Goal: Find specific page/section: Find specific page/section

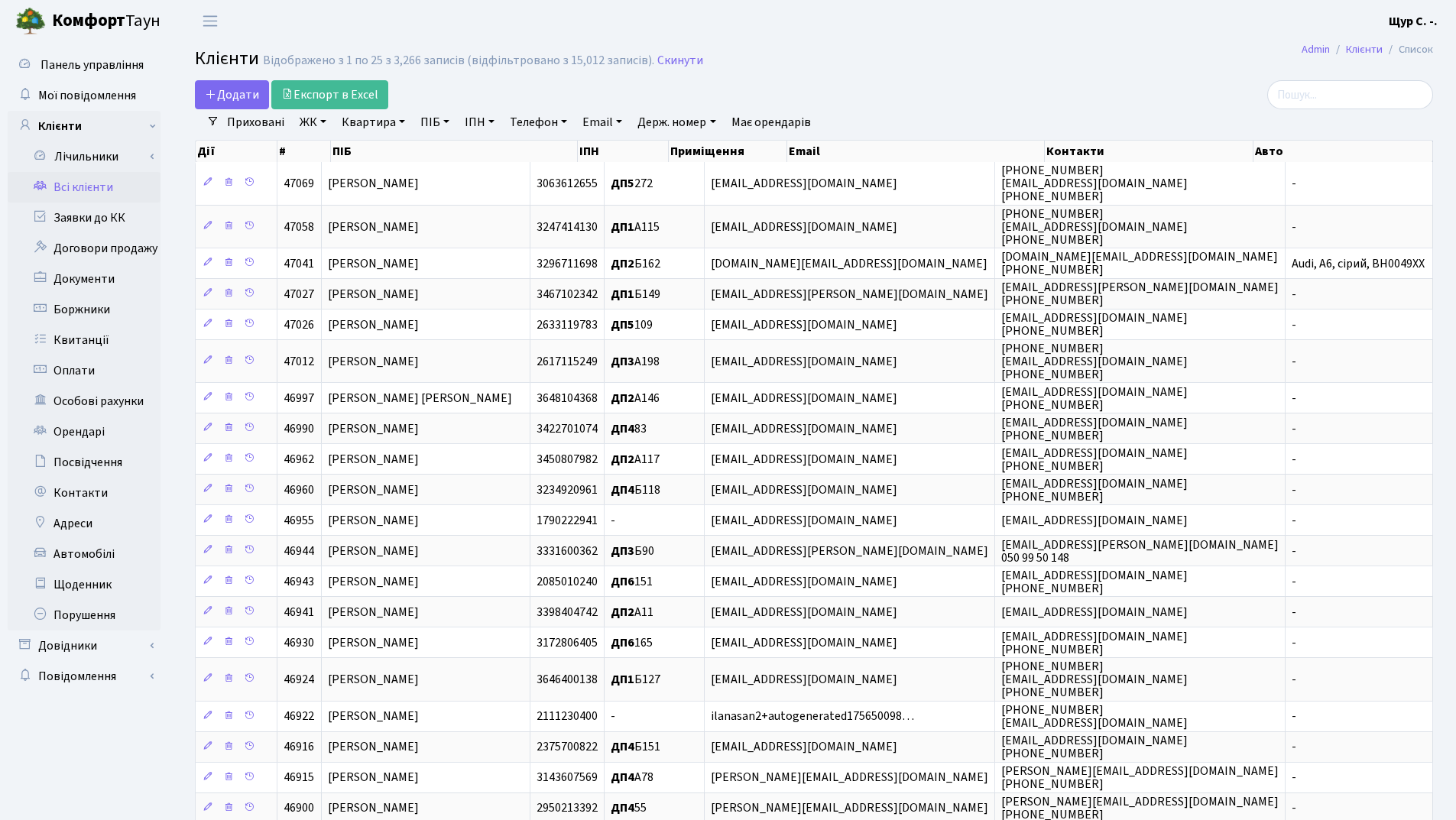
select select "25"
click at [548, 122] on link "Телефон" at bounding box center [539, 122] width 70 height 26
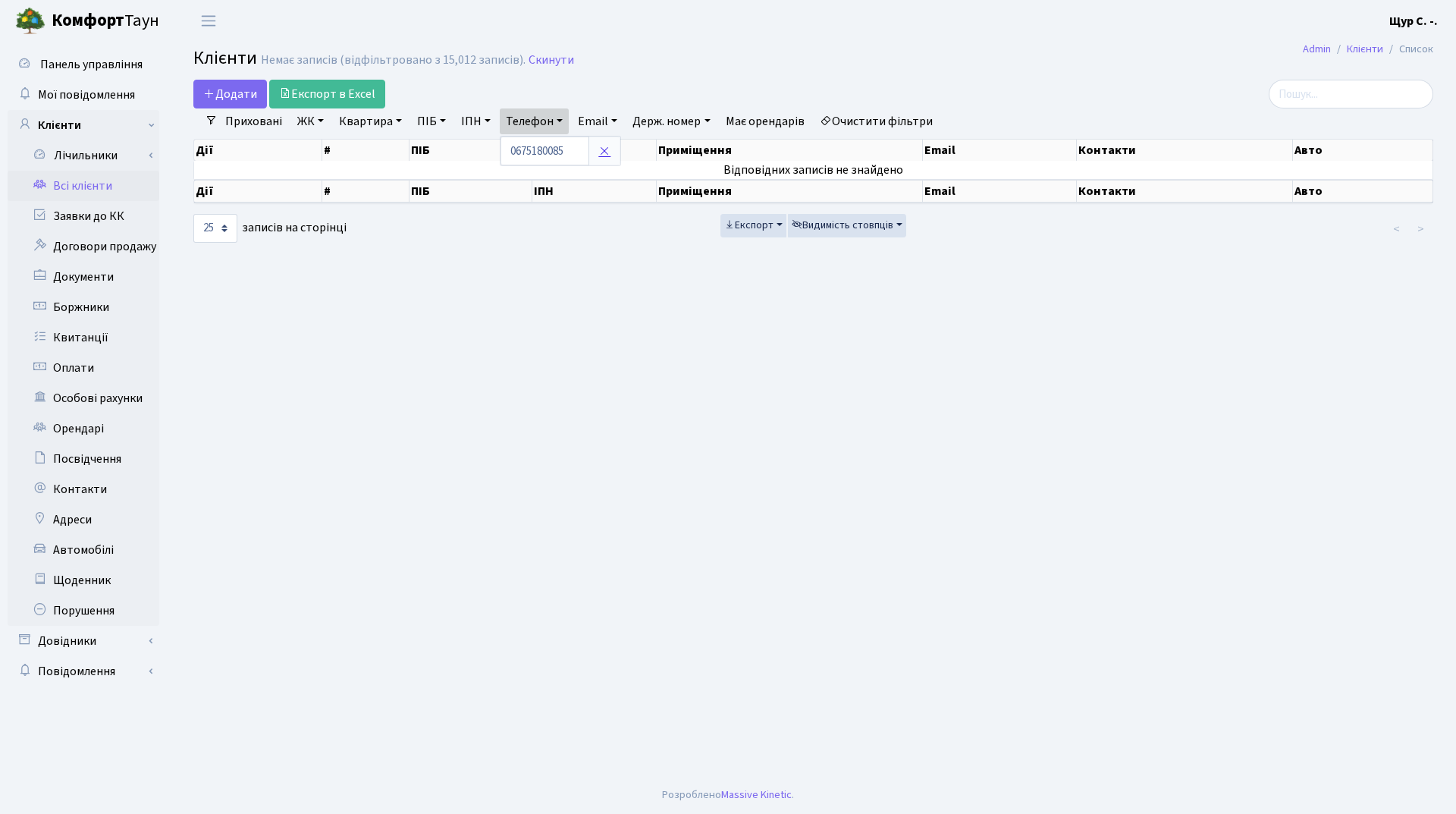
click at [603, 152] on icon at bounding box center [604, 151] width 12 height 12
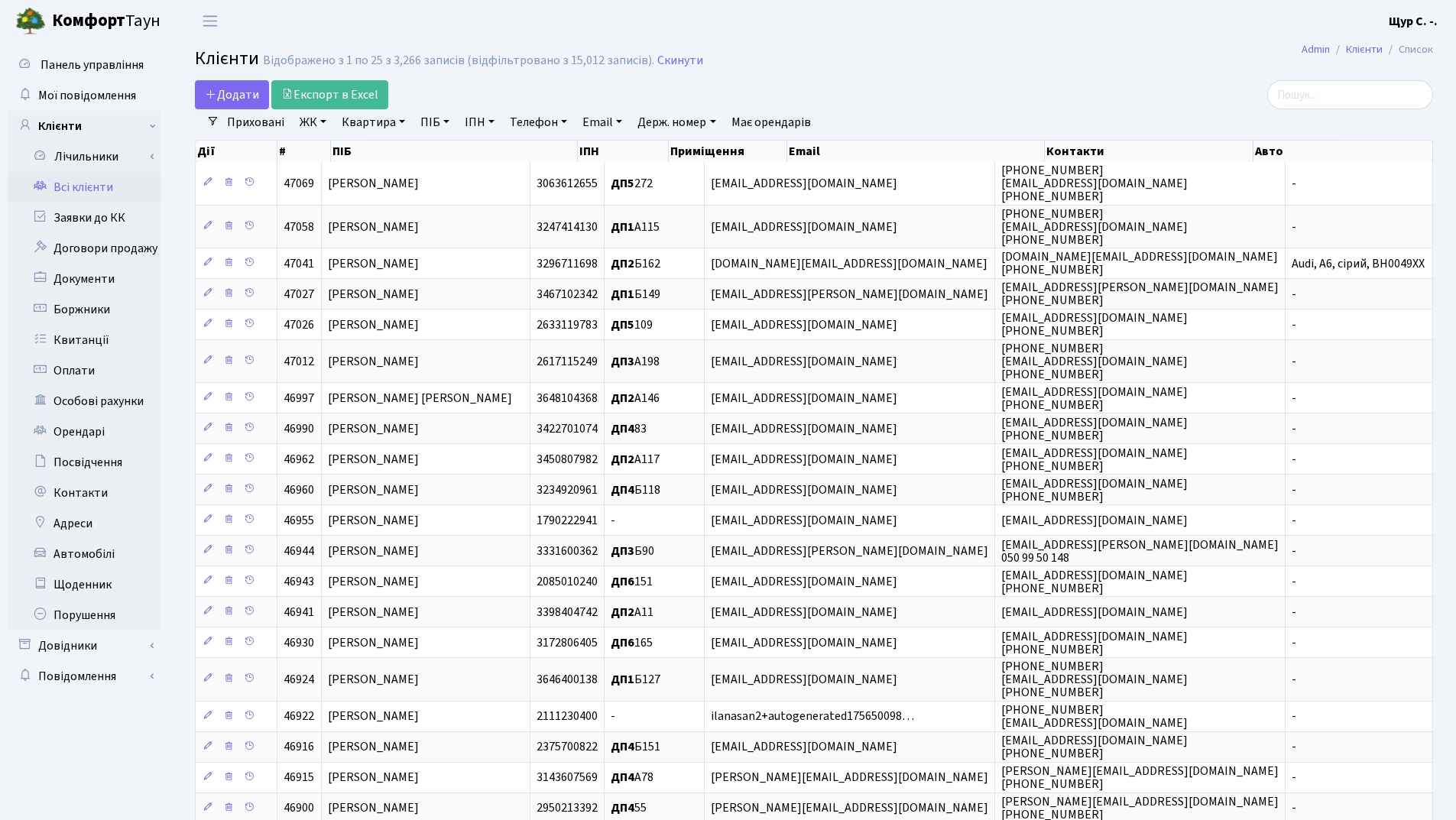
click at [531, 122] on link "Телефон" at bounding box center [539, 122] width 70 height 26
click at [504, 110] on link "Телефон" at bounding box center [539, 122] width 70 height 26
click at [531, 122] on link "Телефон" at bounding box center [539, 122] width 70 height 26
click at [538, 141] on input "text" at bounding box center [549, 152] width 89 height 29
type input "0675101699"
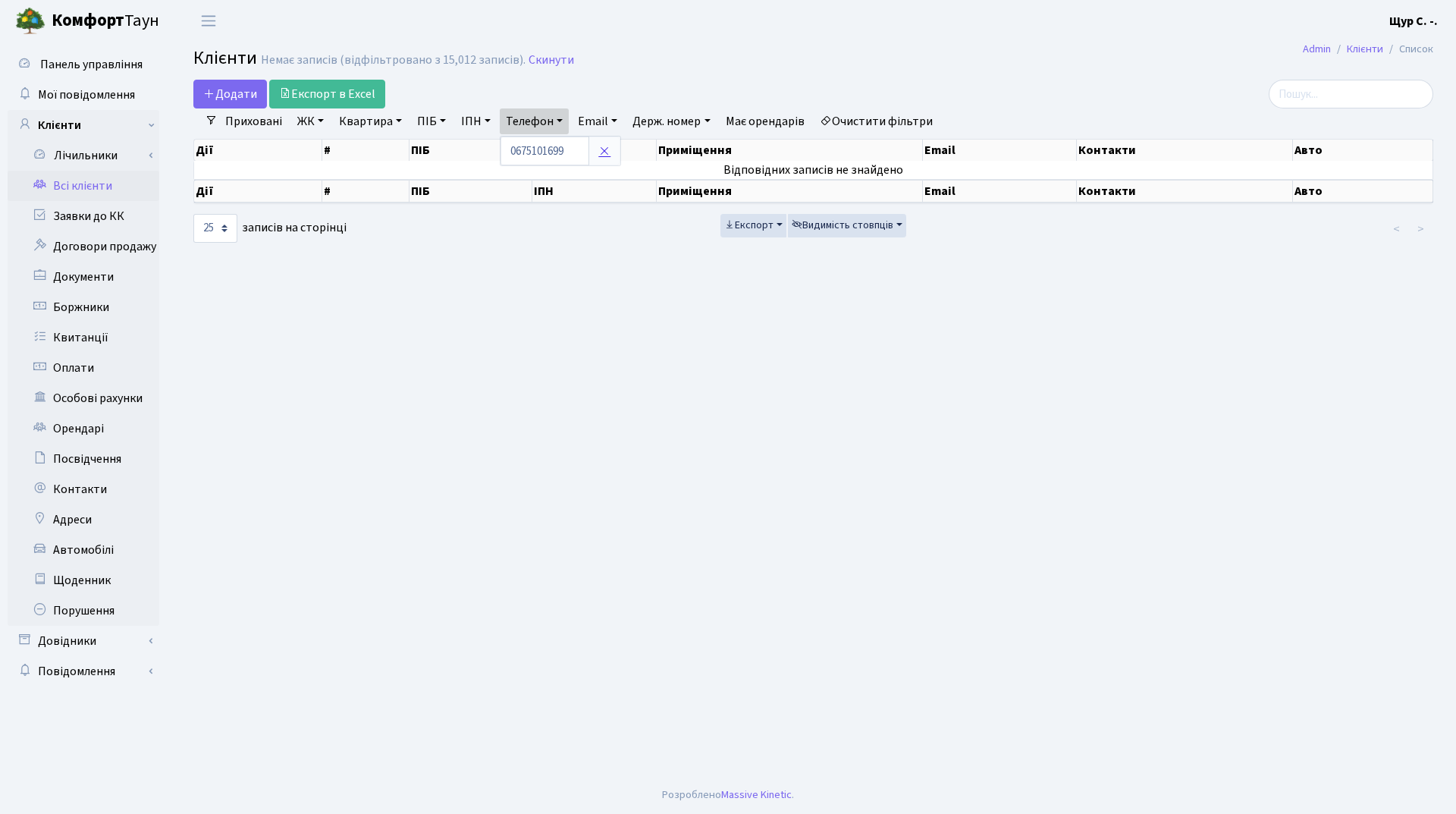
click at [610, 160] on link at bounding box center [604, 151] width 32 height 29
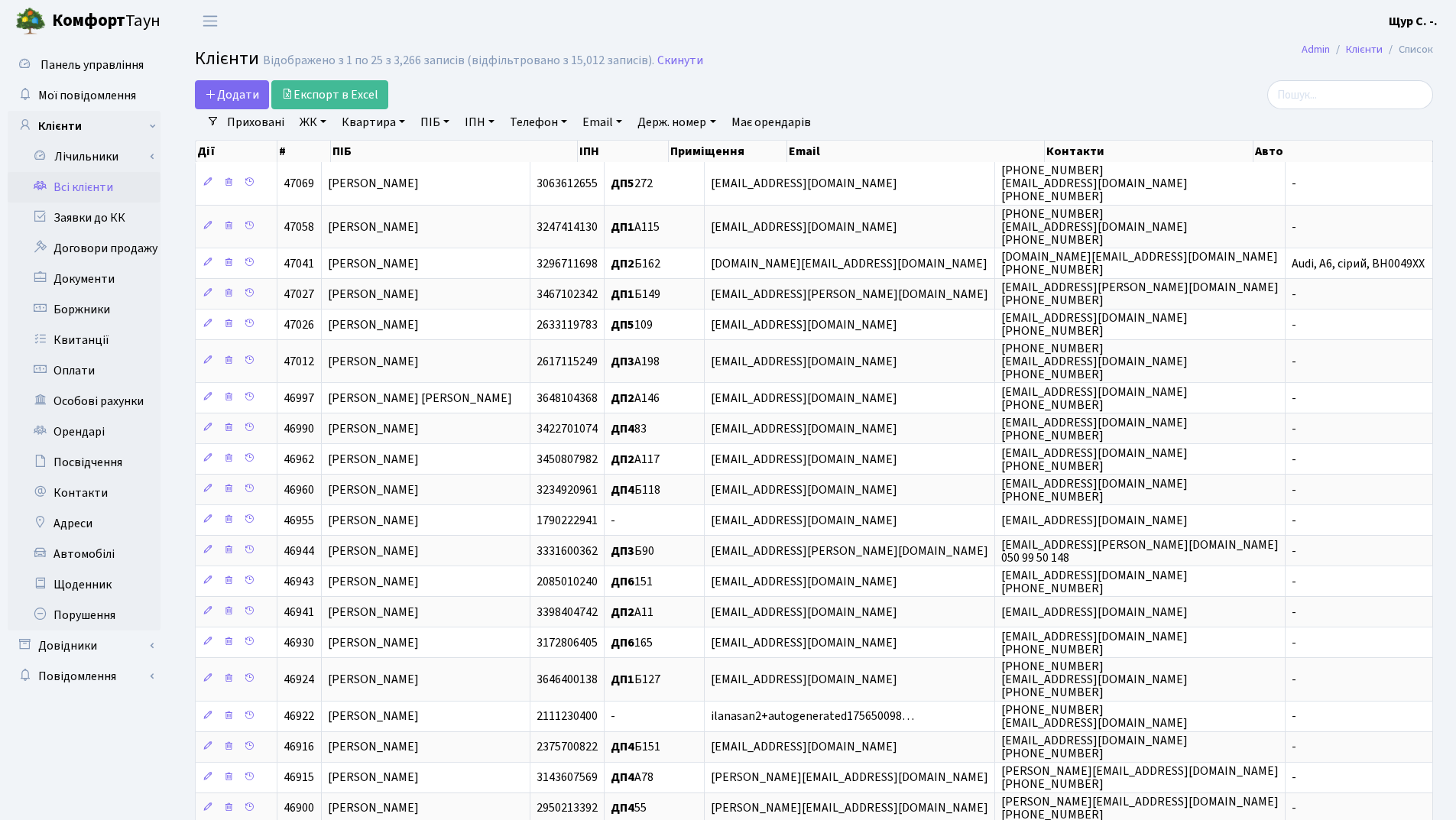
click at [367, 119] on link "Квартира" at bounding box center [373, 122] width 76 height 26
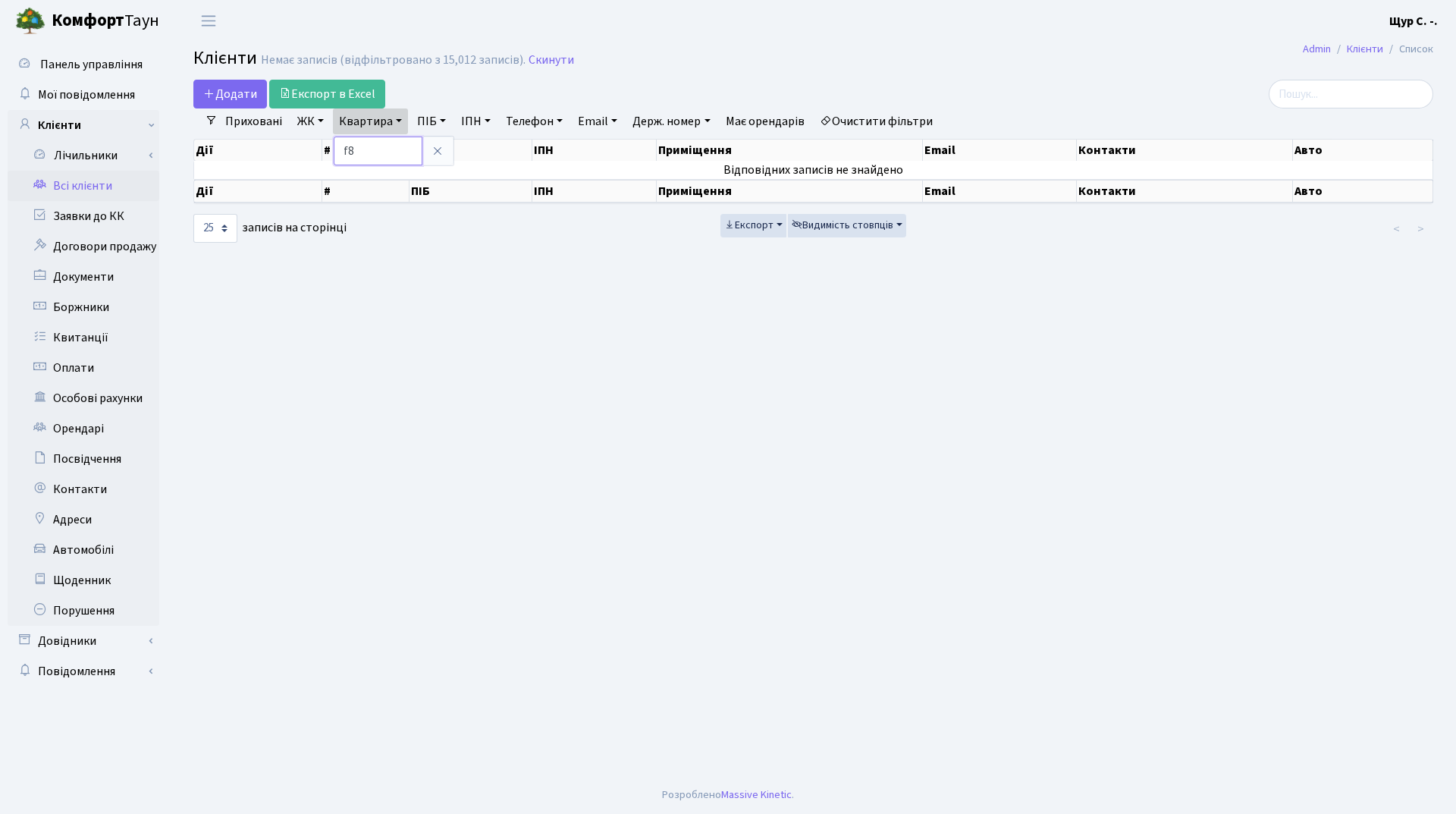
type input "f"
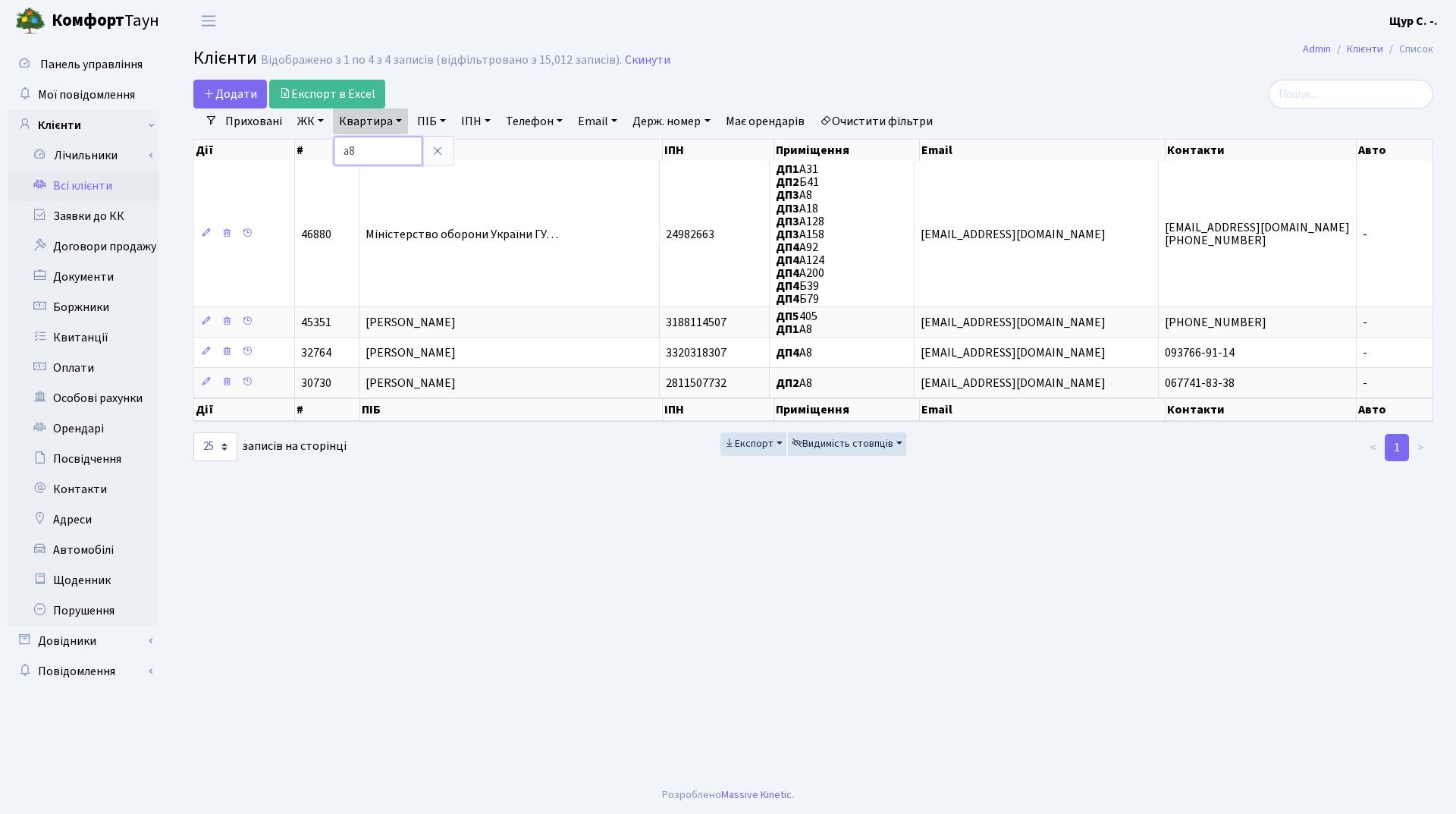
type input "[PERSON_NAME]"
click at [446, 151] on link at bounding box center [438, 151] width 32 height 29
